Goal: Task Accomplishment & Management: Book appointment/travel/reservation

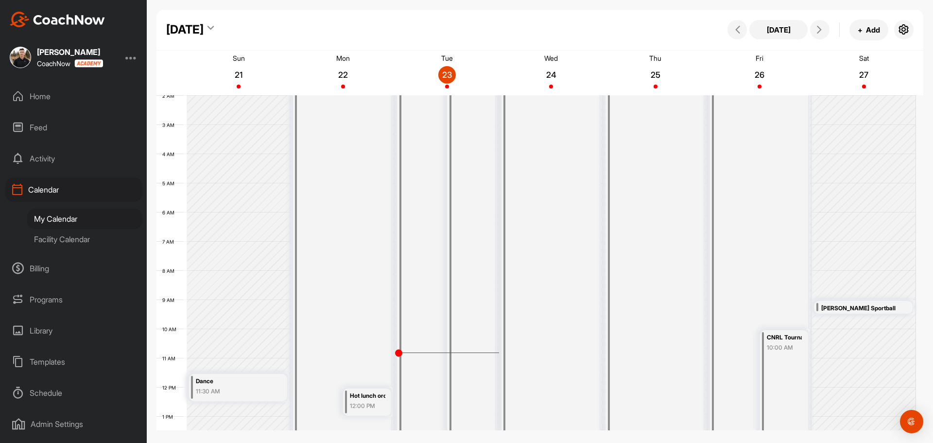
scroll to position [122, 0]
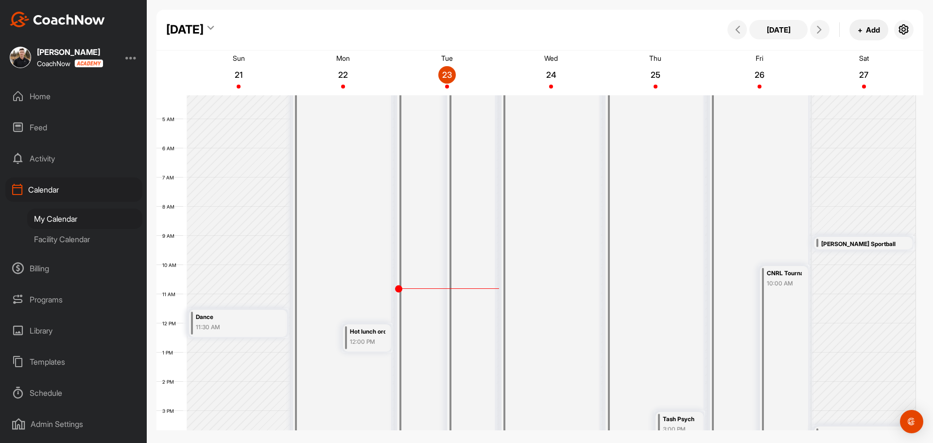
click at [875, 30] on button "+ Add" at bounding box center [869, 29] width 39 height 21
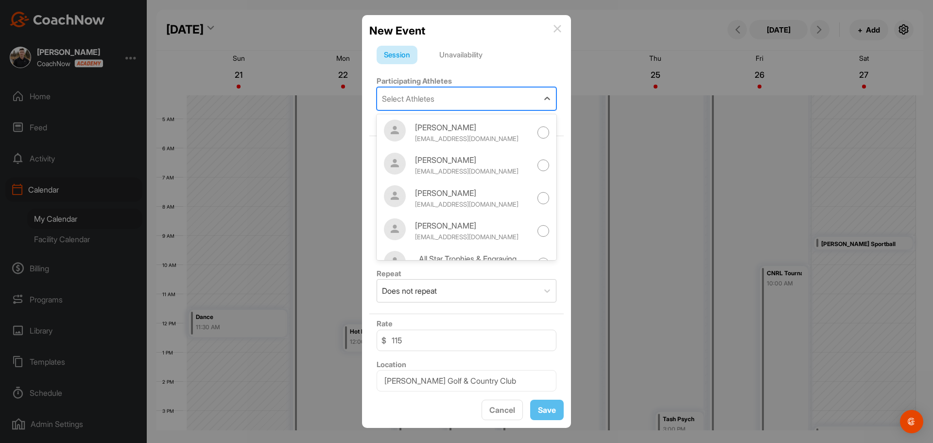
click at [448, 103] on div "Select Athletes" at bounding box center [457, 99] width 161 height 22
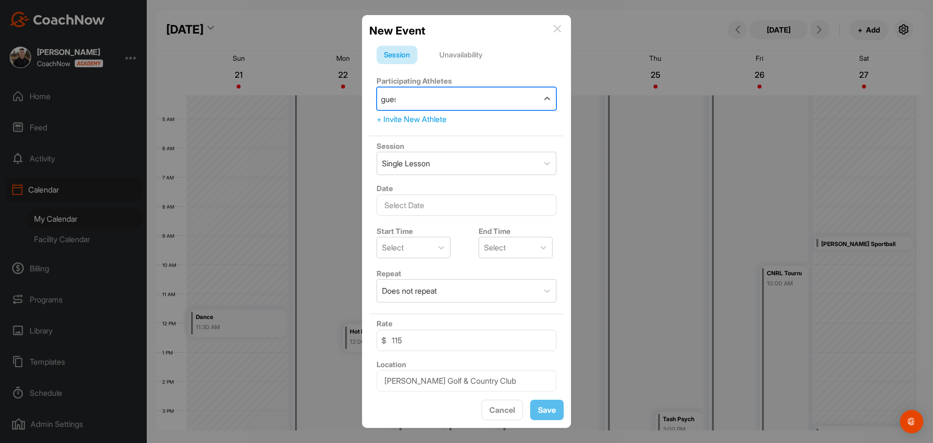
type input "guest"
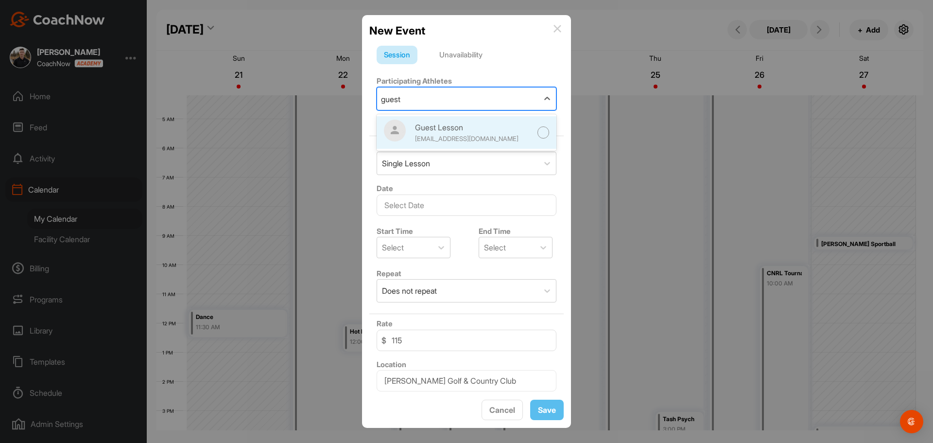
click at [464, 123] on div "Guest Lesson" at bounding box center [473, 128] width 117 height 12
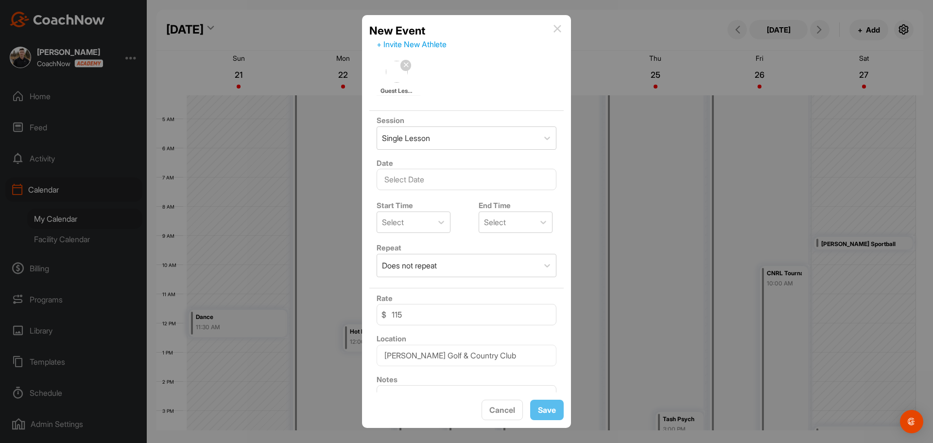
scroll to position [120, 0]
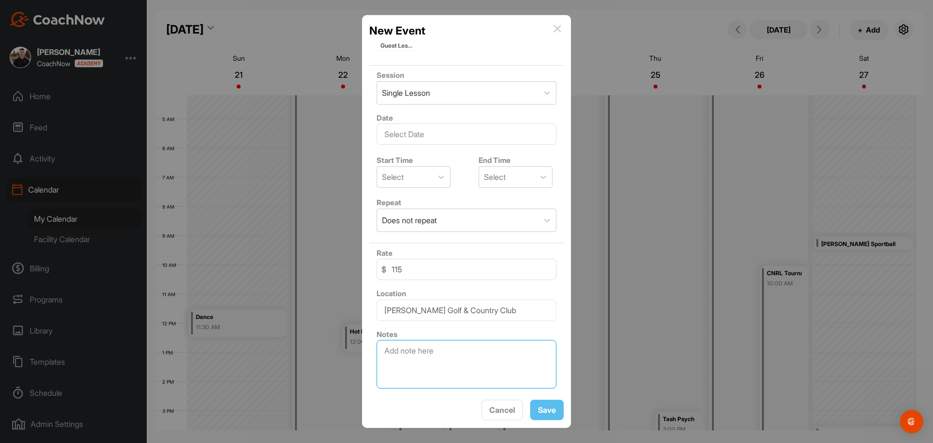
click at [404, 367] on textarea at bounding box center [467, 364] width 180 height 49
type textarea "Free Lesson - [PERSON_NAME]"
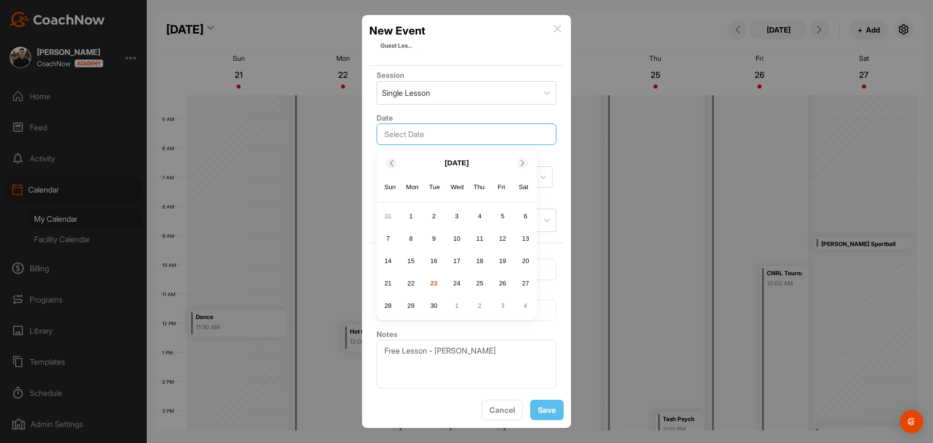
click at [446, 133] on input "text" at bounding box center [467, 133] width 180 height 21
click at [479, 283] on div "25" at bounding box center [480, 283] width 15 height 15
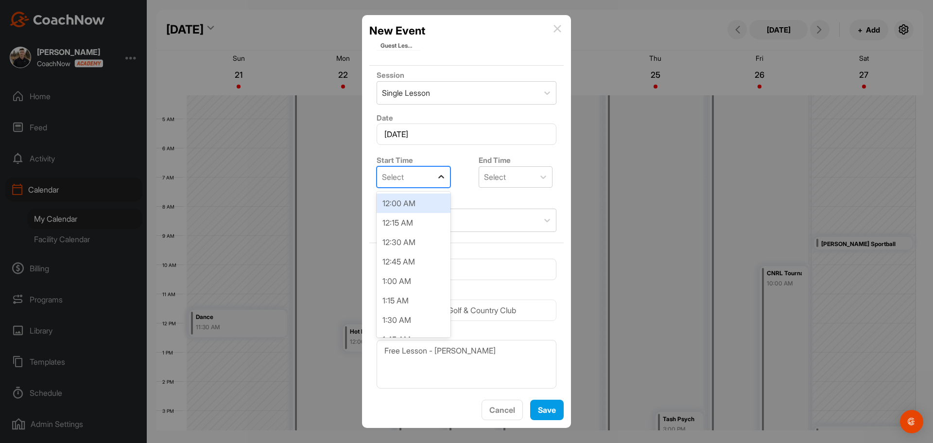
click at [439, 174] on icon at bounding box center [442, 177] width 10 height 10
click at [409, 312] on div "9:30 AM" at bounding box center [414, 309] width 74 height 19
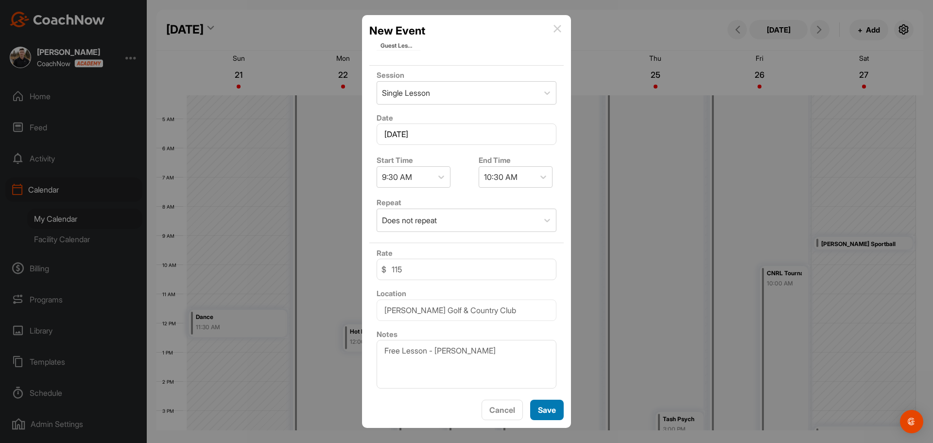
click at [546, 413] on span "Save" at bounding box center [547, 410] width 18 height 10
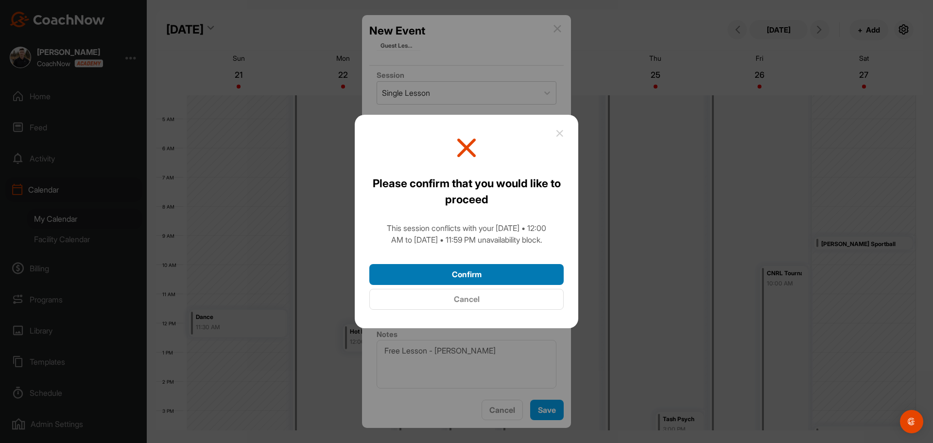
click at [514, 269] on button "Confirm" at bounding box center [466, 274] width 194 height 21
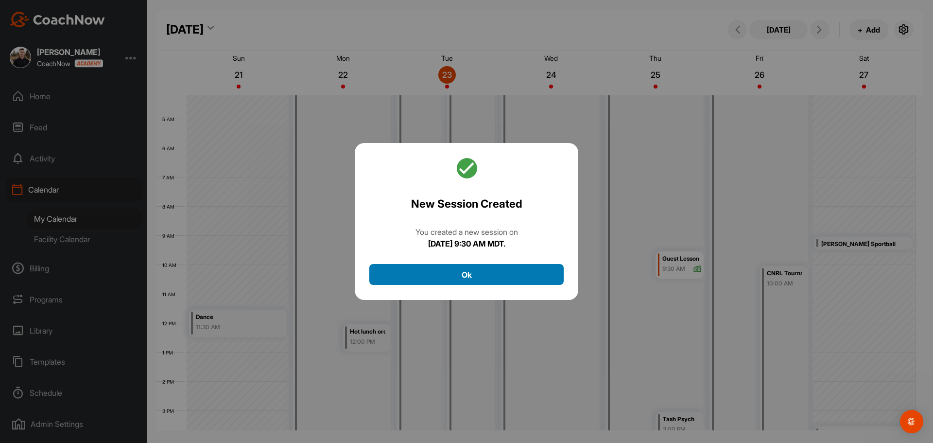
click at [513, 269] on button "Ok" at bounding box center [466, 274] width 194 height 21
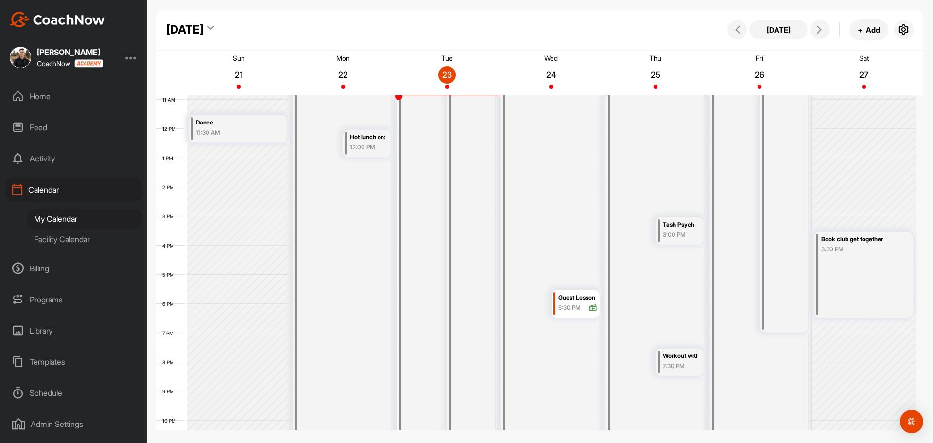
scroll to position [268, 0]
